Goal: Task Accomplishment & Management: Complete application form

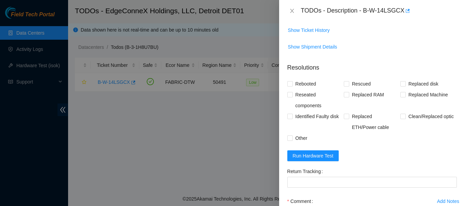
scroll to position [238, 0]
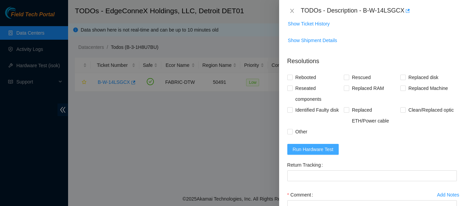
click at [311, 149] on span "Run Hardware Test" at bounding box center [312, 149] width 41 height 7
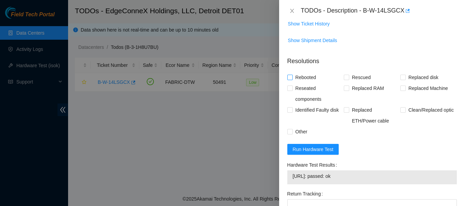
click at [289, 76] on input "Rebooted" at bounding box center [289, 77] width 5 height 5
checkbox input "true"
click at [345, 78] on input "Rescued" at bounding box center [345, 77] width 5 height 5
checkbox input "true"
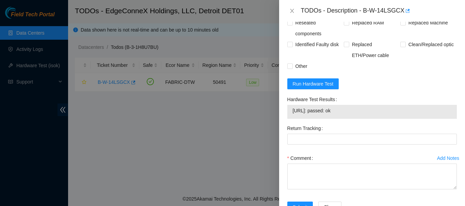
scroll to position [326, 0]
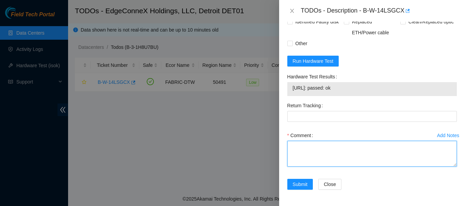
click at [318, 149] on textarea "Comment" at bounding box center [371, 154] width 169 height 26
paste textarea "12:00 to 1:15 B-W-14LSGCX When I first connected to the machine I had no output…"
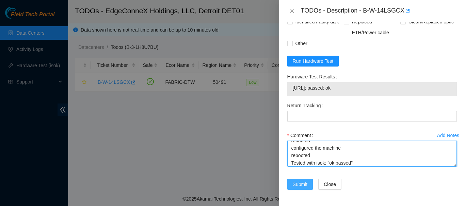
type textarea "12:00 to 1:15 B-W-14LSGCX When I first connected to the machine I had no output…"
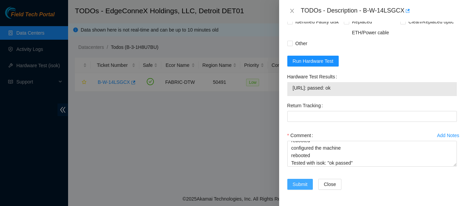
click at [301, 184] on span "Submit" at bounding box center [299, 184] width 15 height 7
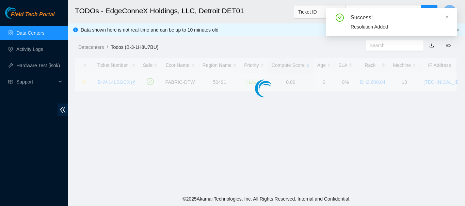
scroll to position [225, 0]
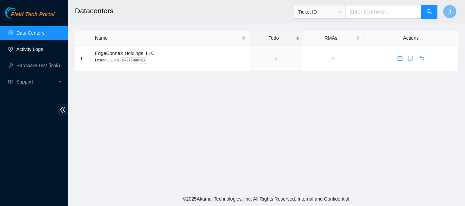
click at [30, 50] on link "Activity Logs" at bounding box center [29, 49] width 27 height 5
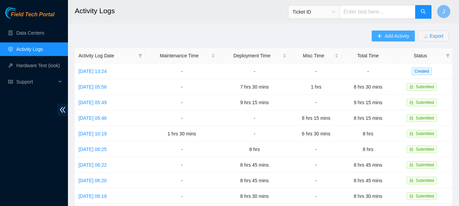
click at [383, 36] on button "Add Activity" at bounding box center [393, 36] width 43 height 11
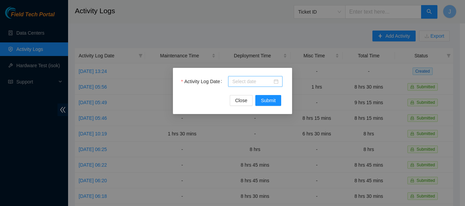
click at [274, 83] on div at bounding box center [255, 81] width 46 height 7
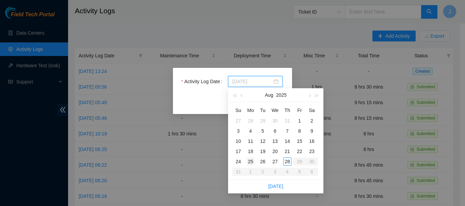
type input "[DATE]"
click at [248, 162] on div "25" at bounding box center [250, 162] width 8 height 8
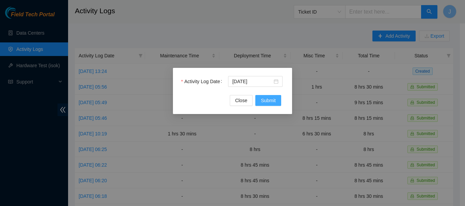
click at [265, 98] on span "Submit" at bounding box center [267, 100] width 15 height 7
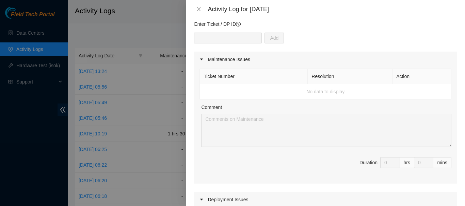
scroll to position [61, 0]
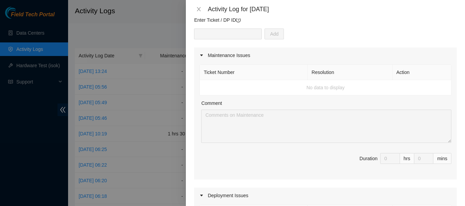
click at [214, 53] on div "Maintenance Issues" at bounding box center [325, 56] width 263 height 16
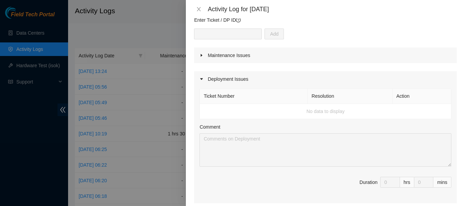
click at [203, 55] on icon "caret-right" at bounding box center [201, 55] width 4 height 4
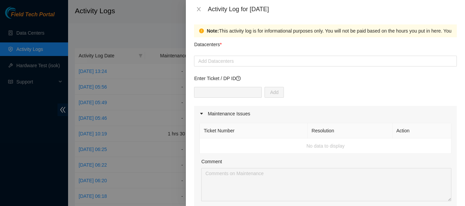
scroll to position [0, 0]
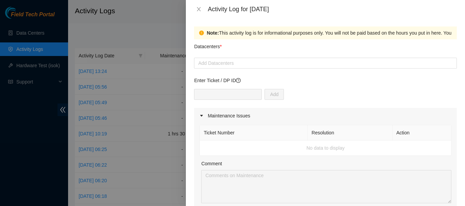
click at [290, 90] on div "Add" at bounding box center [325, 98] width 263 height 19
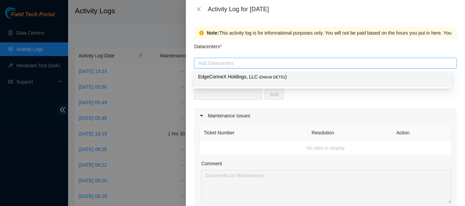
click at [261, 63] on div at bounding box center [325, 63] width 259 height 8
click at [259, 77] on span "( Detroit DET01" at bounding box center [272, 77] width 26 height 4
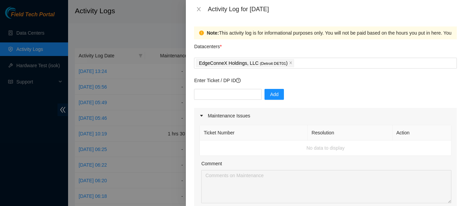
click at [331, 94] on div "Add" at bounding box center [325, 98] width 263 height 19
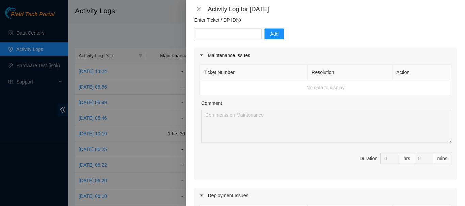
scroll to position [72, 0]
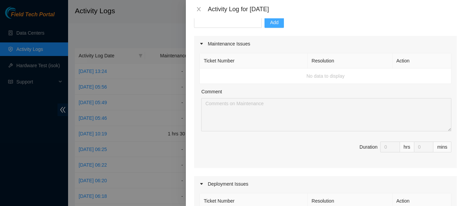
click at [270, 23] on span "Add" at bounding box center [274, 22] width 9 height 7
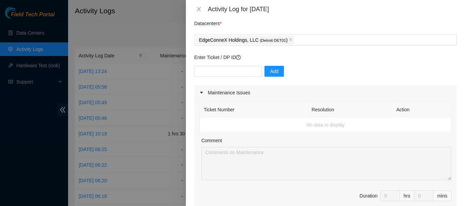
scroll to position [17, 0]
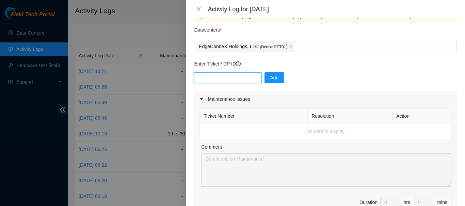
click at [234, 78] on input "text" at bounding box center [228, 77] width 68 height 11
type input "DP 78849"
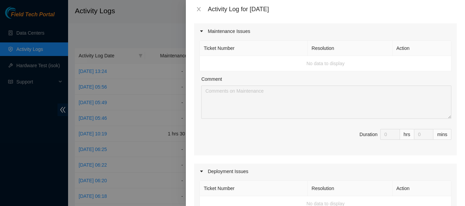
scroll to position [87, 0]
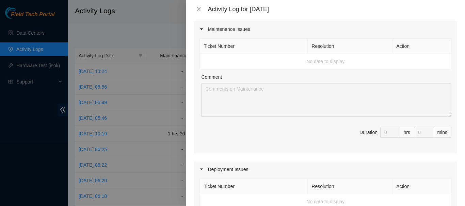
click at [337, 60] on td "No data to display" at bounding box center [325, 61] width 251 height 15
click at [299, 33] on div "Maintenance Issues" at bounding box center [325, 29] width 263 height 16
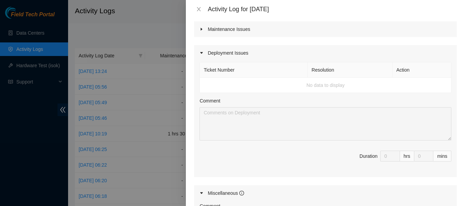
click at [298, 33] on div "Maintenance Issues" at bounding box center [325, 29] width 263 height 16
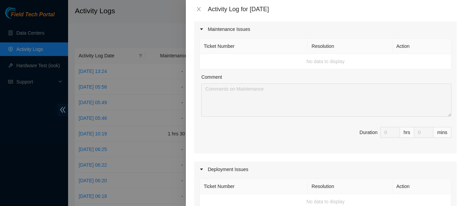
click at [298, 33] on div "Maintenance Issues" at bounding box center [325, 29] width 263 height 16
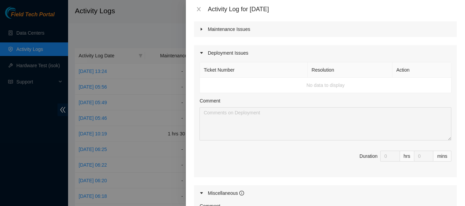
click at [323, 87] on td "No data to display" at bounding box center [325, 85] width 251 height 15
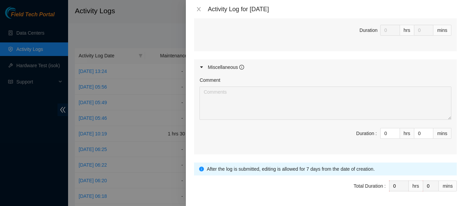
scroll to position [215, 0]
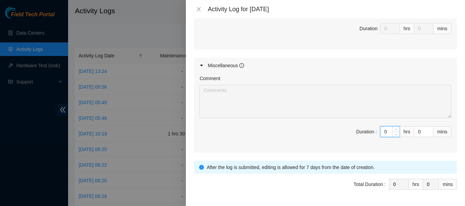
drag, startPoint x: 386, startPoint y: 133, endPoint x: 355, endPoint y: 128, distance: 31.0
click at [355, 128] on span "Duration : 0 hrs 0 mins" at bounding box center [325, 136] width 252 height 19
type input "8"
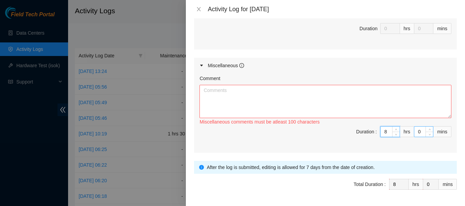
type input "8"
drag, startPoint x: 417, startPoint y: 131, endPoint x: 410, endPoint y: 131, distance: 7.5
click at [414, 131] on input "0" at bounding box center [423, 132] width 19 height 10
type input "3"
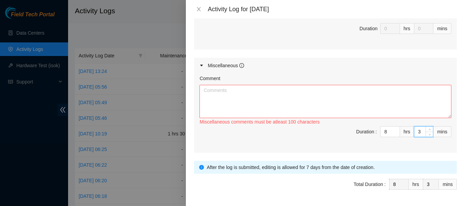
type input "30"
click at [364, 97] on textarea "Comment" at bounding box center [325, 101] width 252 height 33
paste textarea "Cabling DP78849 Fix Labeling Cable management (remove old cable and dress out n…"
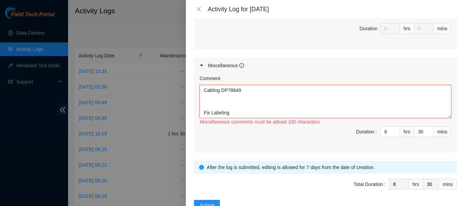
scroll to position [335, 0]
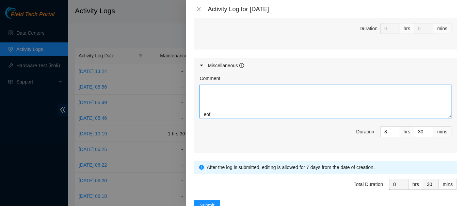
type textarea "Cabling DP78849 Fix Labeling Cable management (remove old cable and dress out n…"
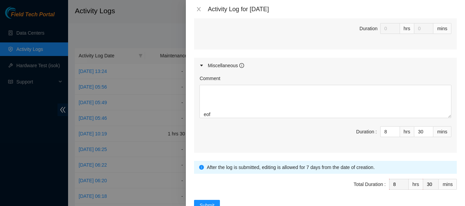
scroll to position [236, 0]
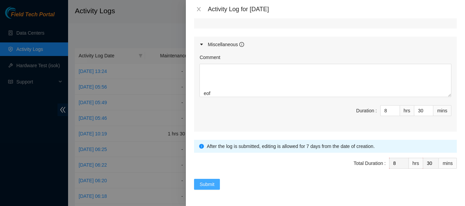
click at [200, 186] on span "Submit" at bounding box center [206, 184] width 15 height 7
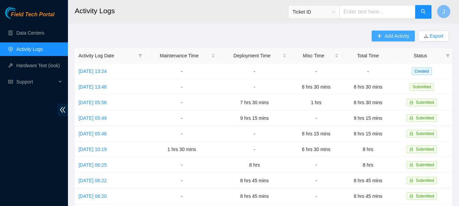
click at [383, 36] on button "Add Activity" at bounding box center [393, 36] width 43 height 11
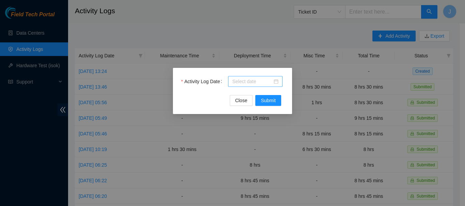
click at [279, 80] on div at bounding box center [255, 81] width 54 height 11
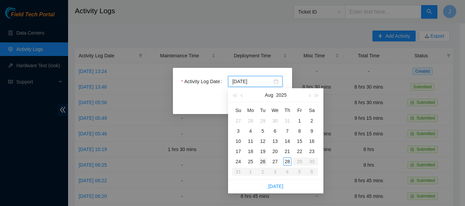
type input "[DATE]"
click at [263, 161] on div "26" at bounding box center [262, 162] width 8 height 8
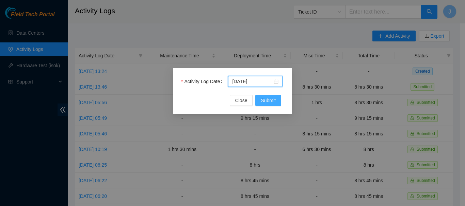
click at [269, 100] on span "Submit" at bounding box center [267, 100] width 15 height 7
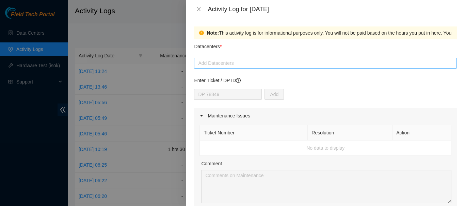
click at [341, 63] on div at bounding box center [325, 63] width 259 height 8
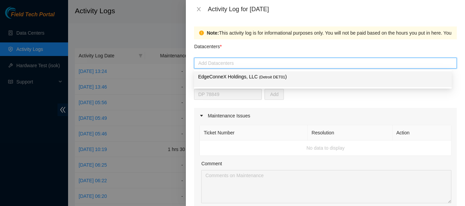
click at [278, 76] on span "( Detroit DET01" at bounding box center [272, 77] width 26 height 4
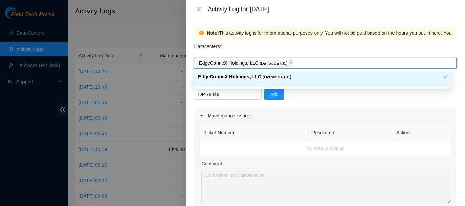
click at [334, 103] on div "DP 78849 Add" at bounding box center [325, 98] width 263 height 19
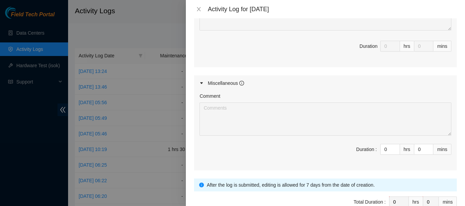
scroll to position [317, 0]
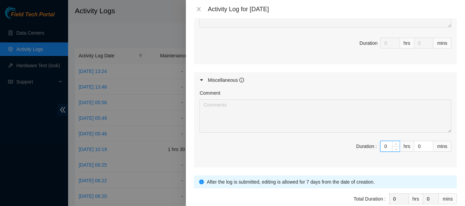
drag, startPoint x: 385, startPoint y: 148, endPoint x: 359, endPoint y: 146, distance: 26.3
click at [359, 146] on span "Duration : 0 hrs 0 mins" at bounding box center [325, 150] width 252 height 19
type input "8"
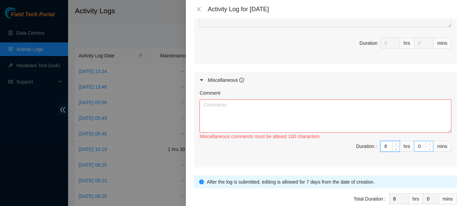
type input "8"
drag, startPoint x: 417, startPoint y: 147, endPoint x: 403, endPoint y: 147, distance: 14.3
click at [403, 147] on span "Duration : 8 hrs 0 mins" at bounding box center [325, 150] width 252 height 19
type input "3"
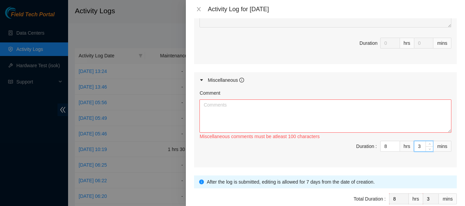
type input "30"
click at [352, 115] on textarea "Comment" at bounding box center [325, 116] width 252 height 33
paste textarea "Cabling DP78849 Fix Labeling Cable management (remove old cable and dress out n…"
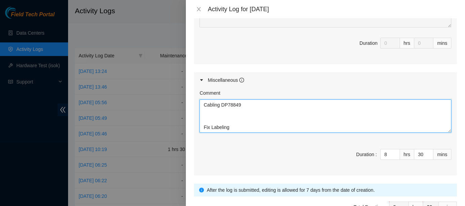
scroll to position [148, 0]
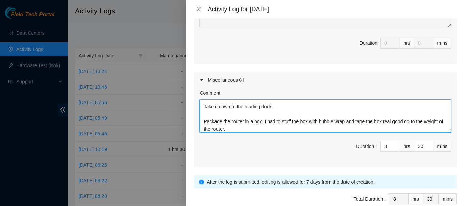
type textarea "Cabling DP78849 Fix Labeling Cable management (remove old cable and dress out n…"
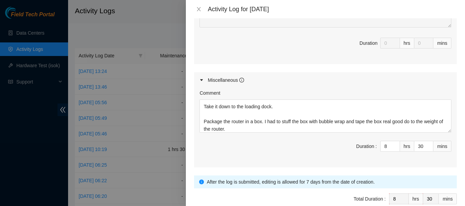
scroll to position [352, 0]
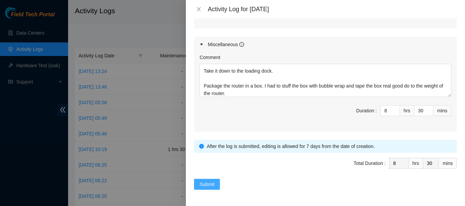
click at [206, 185] on span "Submit" at bounding box center [206, 184] width 15 height 7
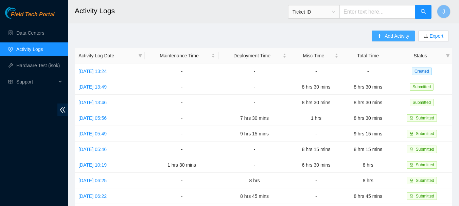
click at [398, 36] on span "Add Activity" at bounding box center [397, 35] width 24 height 7
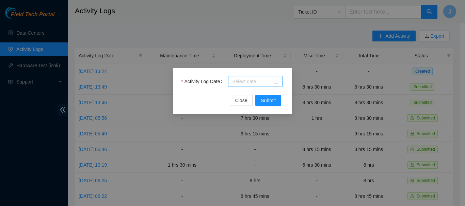
click at [276, 82] on div at bounding box center [255, 81] width 46 height 7
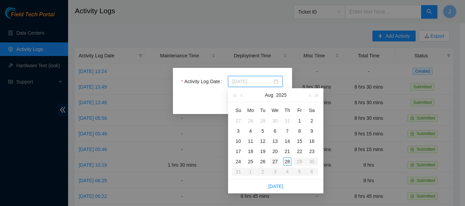
type input "[DATE]"
click at [274, 162] on div "27" at bounding box center [275, 162] width 8 height 8
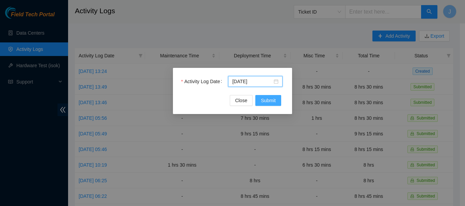
click at [265, 100] on span "Submit" at bounding box center [267, 100] width 15 height 7
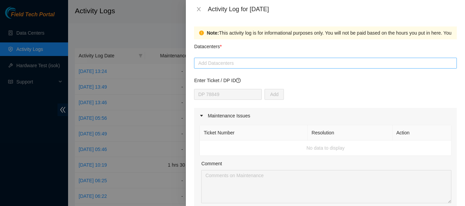
click at [267, 65] on div at bounding box center [325, 63] width 259 height 8
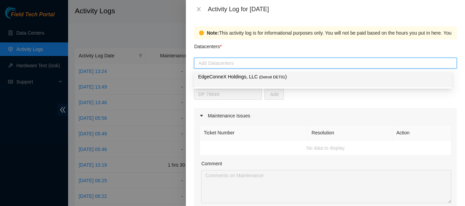
click at [262, 79] on span "( Detroit DET01" at bounding box center [272, 77] width 26 height 4
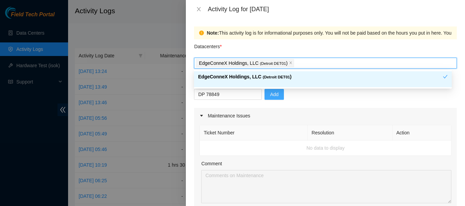
click at [270, 97] on span "Add" at bounding box center [274, 94] width 9 height 7
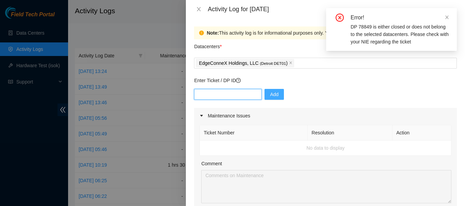
click at [226, 95] on input "text" at bounding box center [228, 94] width 68 height 11
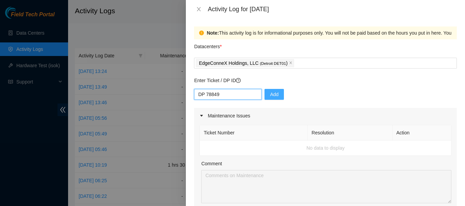
click at [205, 96] on input "DP 78849" at bounding box center [228, 94] width 68 height 11
type input "DP78849"
click at [270, 91] on span "Add" at bounding box center [274, 94] width 9 height 7
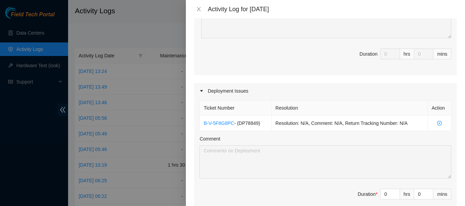
scroll to position [174, 0]
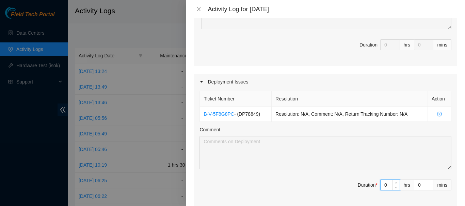
drag, startPoint x: 383, startPoint y: 186, endPoint x: 355, endPoint y: 185, distance: 27.2
click at [355, 185] on span "Duration * 0 hrs 0 mins" at bounding box center [325, 189] width 252 height 19
type input "7"
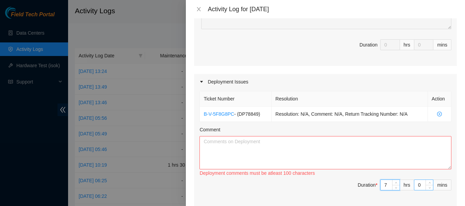
type input "7"
drag, startPoint x: 416, startPoint y: 186, endPoint x: 407, endPoint y: 185, distance: 9.3
click at [407, 185] on span "Duration * 7 hrs 0 mins" at bounding box center [325, 189] width 252 height 19
type input "3"
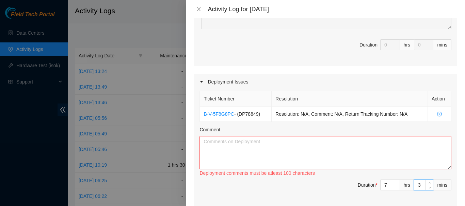
type input "30"
click at [213, 144] on textarea "Comment" at bounding box center [325, 152] width 252 height 33
paste textarea "5:45 to 6:00 SEt up 6:00 to 7:30 Find the 400g optics run two [PERSON_NAME] jum…"
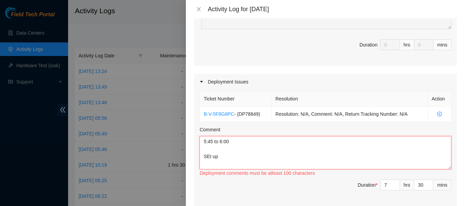
scroll to position [155, 0]
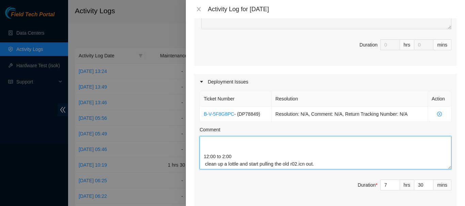
type textarea "5:45 to 6:00 SEt up 6:00 to 7:30 Find the 400g optics run two [PERSON_NAME] jum…"
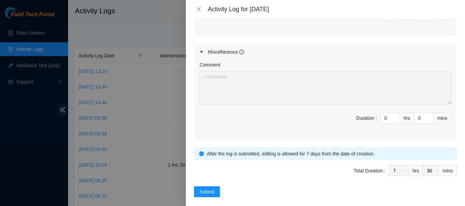
scroll to position [347, 0]
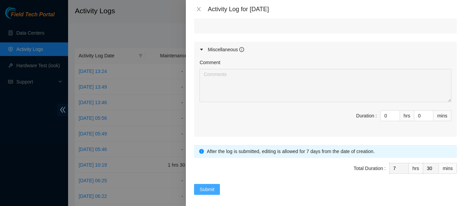
click at [207, 190] on span "Submit" at bounding box center [206, 189] width 15 height 7
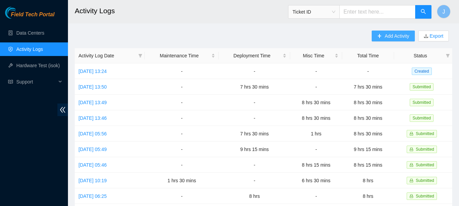
click at [396, 37] on span "Add Activity" at bounding box center [397, 35] width 24 height 7
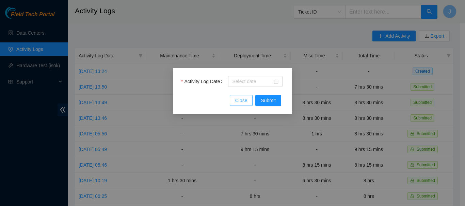
click at [243, 101] on span "Close" at bounding box center [241, 100] width 12 height 7
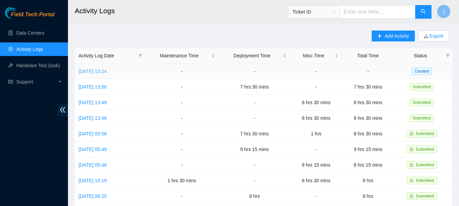
click at [107, 71] on link "[DATE] 13:24" at bounding box center [93, 71] width 28 height 5
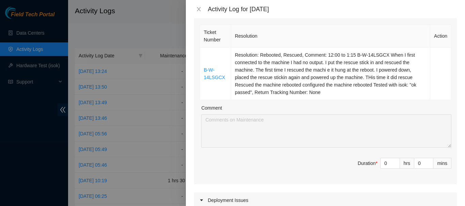
scroll to position [102, 0]
drag, startPoint x: 382, startPoint y: 164, endPoint x: 370, endPoint y: 164, distance: 11.9
click at [370, 164] on span "Duration * 0 hrs 0 mins" at bounding box center [325, 166] width 252 height 19
type input "1"
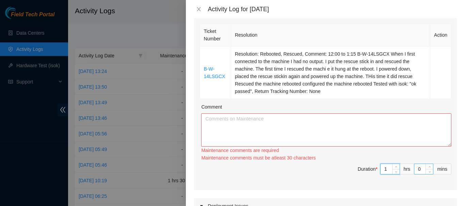
type input "1"
drag, startPoint x: 416, startPoint y: 169, endPoint x: 387, endPoint y: 171, distance: 28.6
click at [387, 171] on span "Duration * 1 hrs 0 mins" at bounding box center [325, 173] width 252 height 19
type input "1"
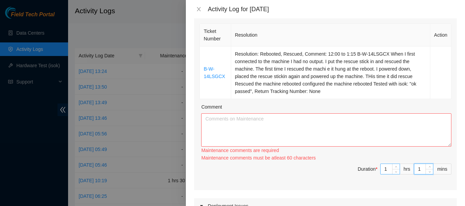
type input "15"
click at [336, 137] on textarea "Comment" at bounding box center [326, 130] width 250 height 33
paste textarea "5:15 to 5:30 Set up 5:30 to 8:00 Pull the old ICN router out of the rack. 8:00 …"
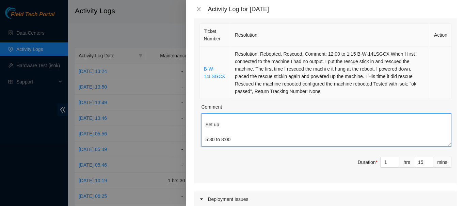
scroll to position [2, 0]
type textarea "12:00 to 1:15 B-W-14LSGCX When I first connected to the machine I had no output…"
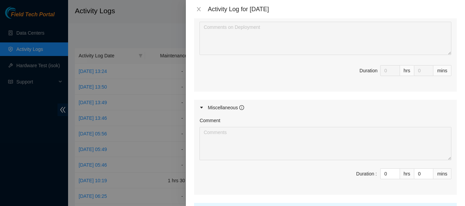
scroll to position [360, 0]
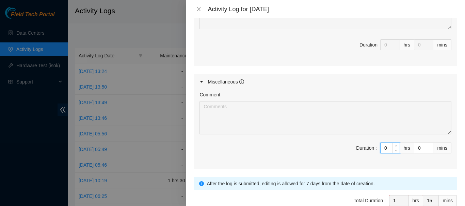
drag, startPoint x: 384, startPoint y: 149, endPoint x: 365, endPoint y: 149, distance: 19.0
click at [365, 149] on span "Duration : 0 hrs 0 mins" at bounding box center [325, 152] width 252 height 19
type input "7"
type input "8"
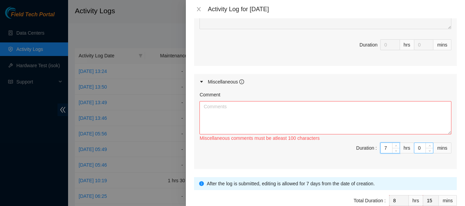
type input "7"
drag, startPoint x: 417, startPoint y: 149, endPoint x: 410, endPoint y: 148, distance: 6.8
click at [414, 148] on input "0" at bounding box center [423, 148] width 19 height 10
type input "3"
type input "18"
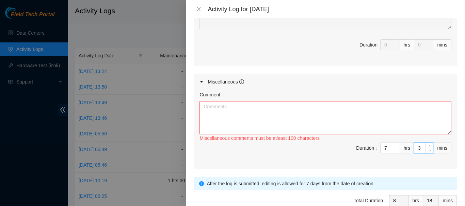
type input "30"
type input "45"
type input "30"
click at [366, 113] on textarea "Comment" at bounding box center [325, 117] width 252 height 33
paste textarea "5:15 to 5:30 Set up 5:30 to 8:00 Pull the old ICN router out of the rack. 8:00 …"
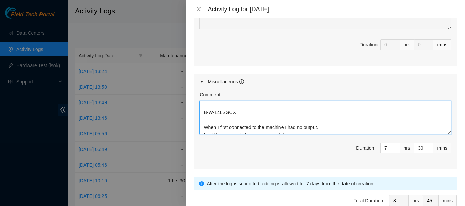
scroll to position [121, 0]
type textarea "5:15 to 5:30 Set up 5:30 to 8:00 Pull the old ICN router out of the rack. 8:00 …"
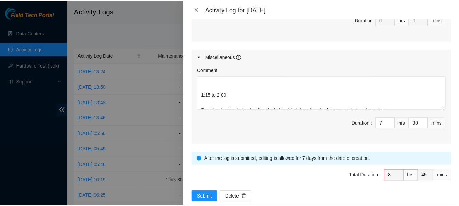
scroll to position [397, 0]
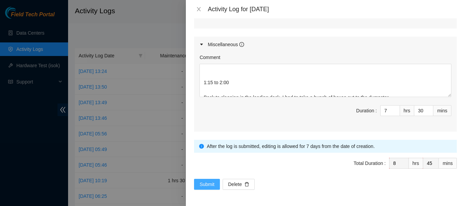
click at [208, 183] on span "Submit" at bounding box center [206, 184] width 15 height 7
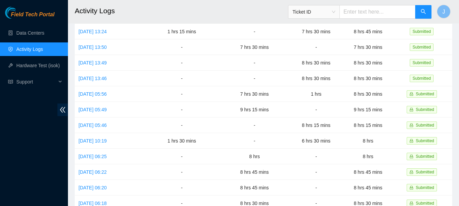
scroll to position [0, 0]
